Goal: Transaction & Acquisition: Register for event/course

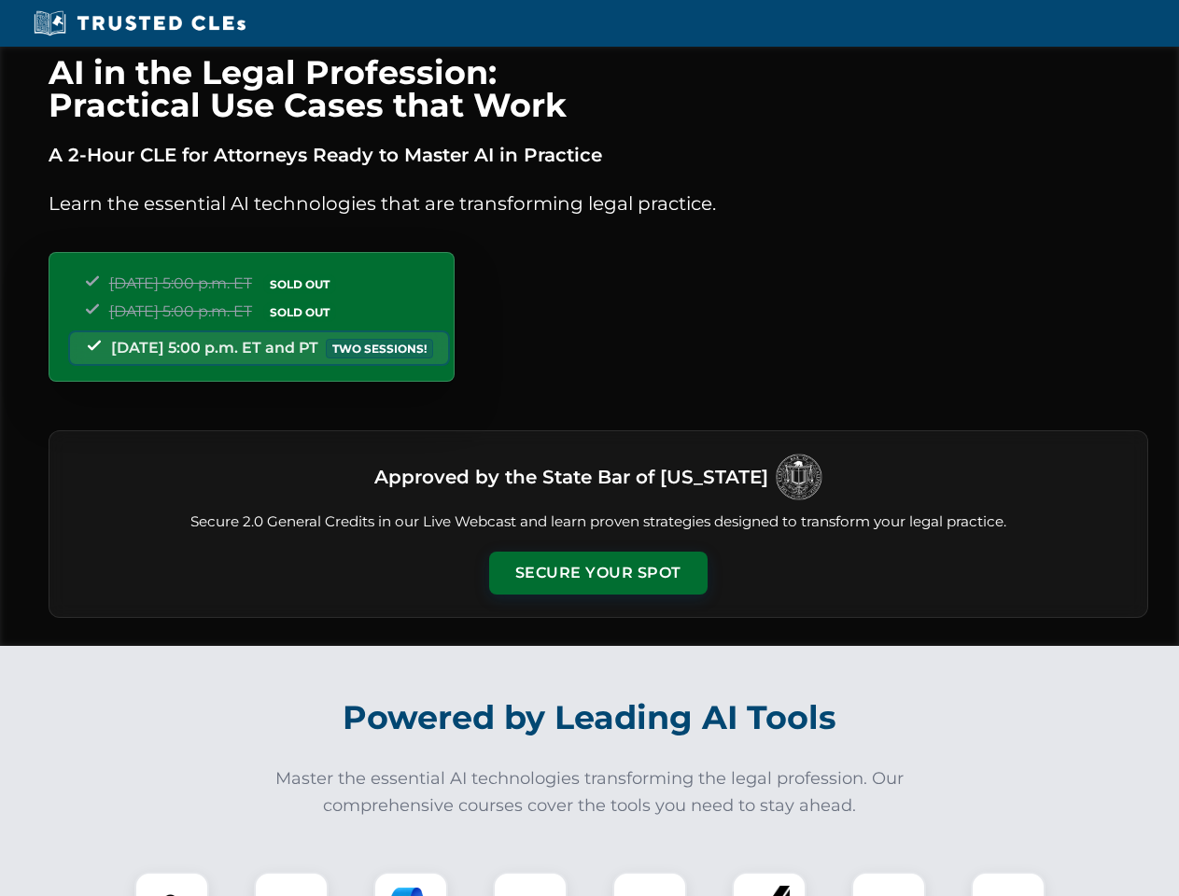
click at [597, 573] on button "Secure Your Spot" at bounding box center [598, 573] width 218 height 43
click at [172, 884] on img at bounding box center [172, 909] width 54 height 54
